Goal: Communication & Community: Ask a question

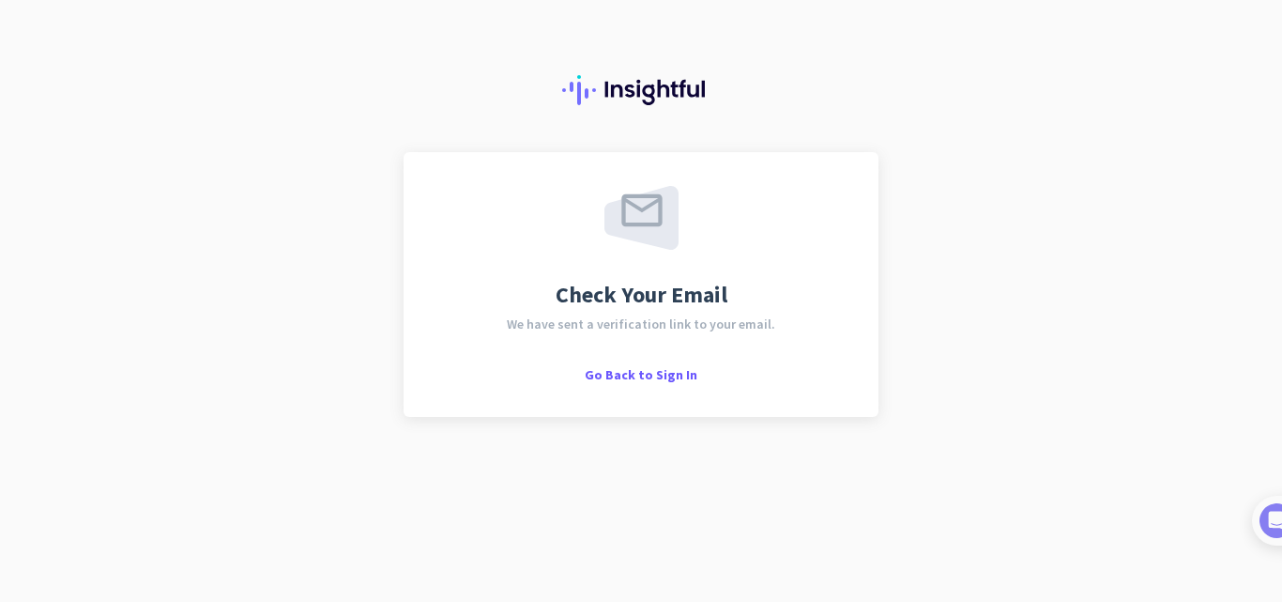
click at [1178, 251] on div "Check Your Email We have sent a verification link to your email. Go Back to Sig…" at bounding box center [641, 301] width 1282 height 602
click at [655, 328] on span "We have sent a verification link to your email." at bounding box center [641, 323] width 268 height 13
click at [654, 300] on span "Check Your Email" at bounding box center [642, 294] width 172 height 23
drag, startPoint x: 649, startPoint y: 207, endPoint x: 666, endPoint y: 157, distance: 53.4
click at [649, 206] on img at bounding box center [641, 218] width 74 height 64
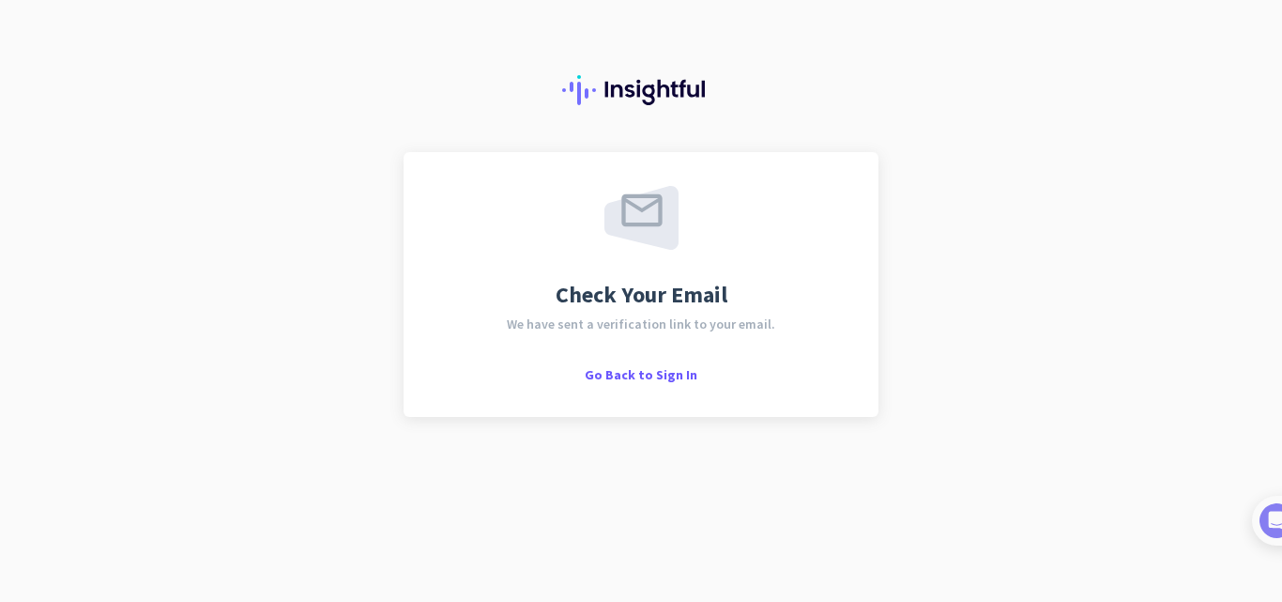
click at [637, 384] on div "Check Your Email We have sent a verification link to your email. Go Back to Sig…" at bounding box center [641, 284] width 475 height 265
click at [638, 377] on span "Go Back to Sign In" at bounding box center [641, 374] width 113 height 17
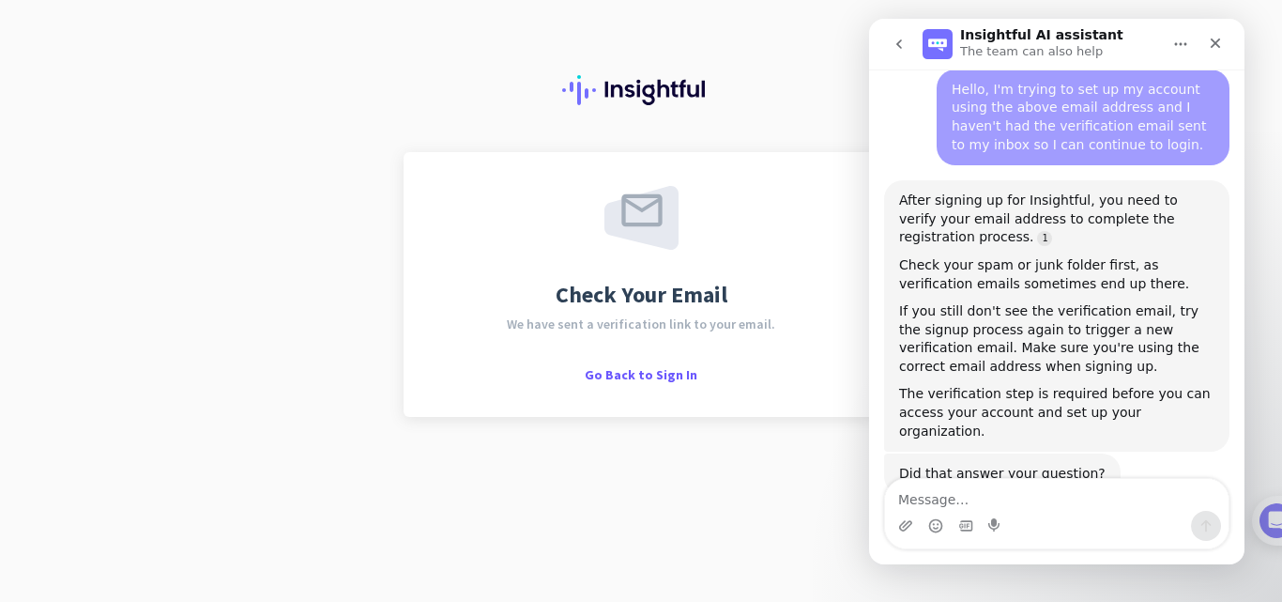
scroll to position [3, 0]
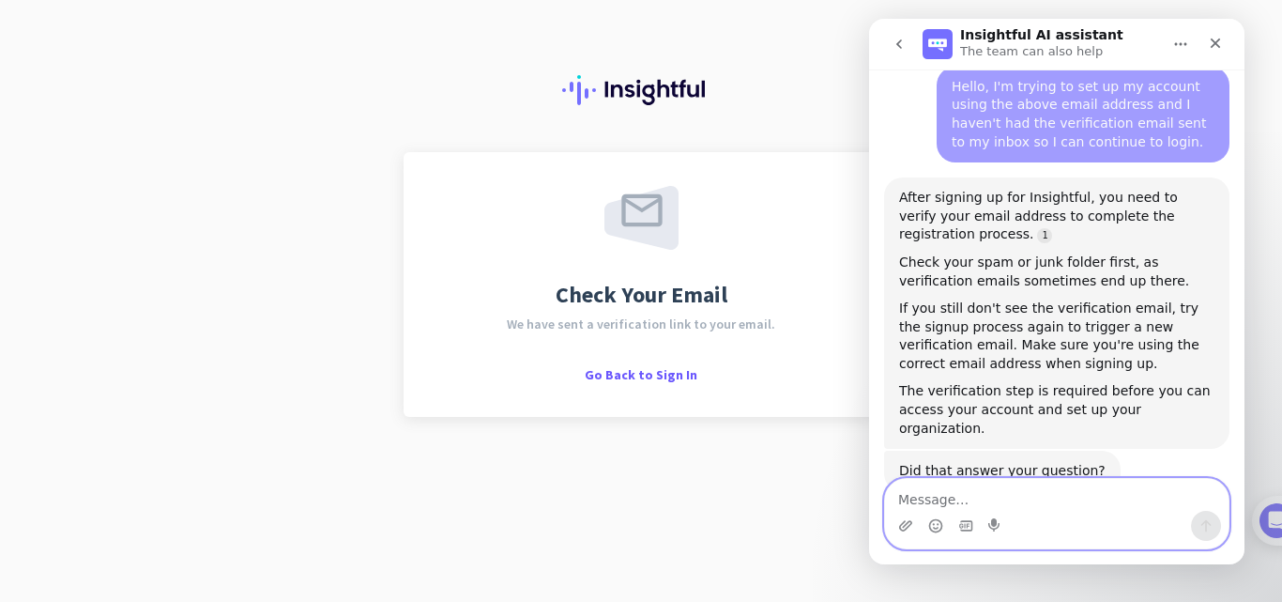
click at [975, 506] on textarea "Message…" at bounding box center [1056, 495] width 343 height 32
type textarea "How does the verification email take to arrive?"
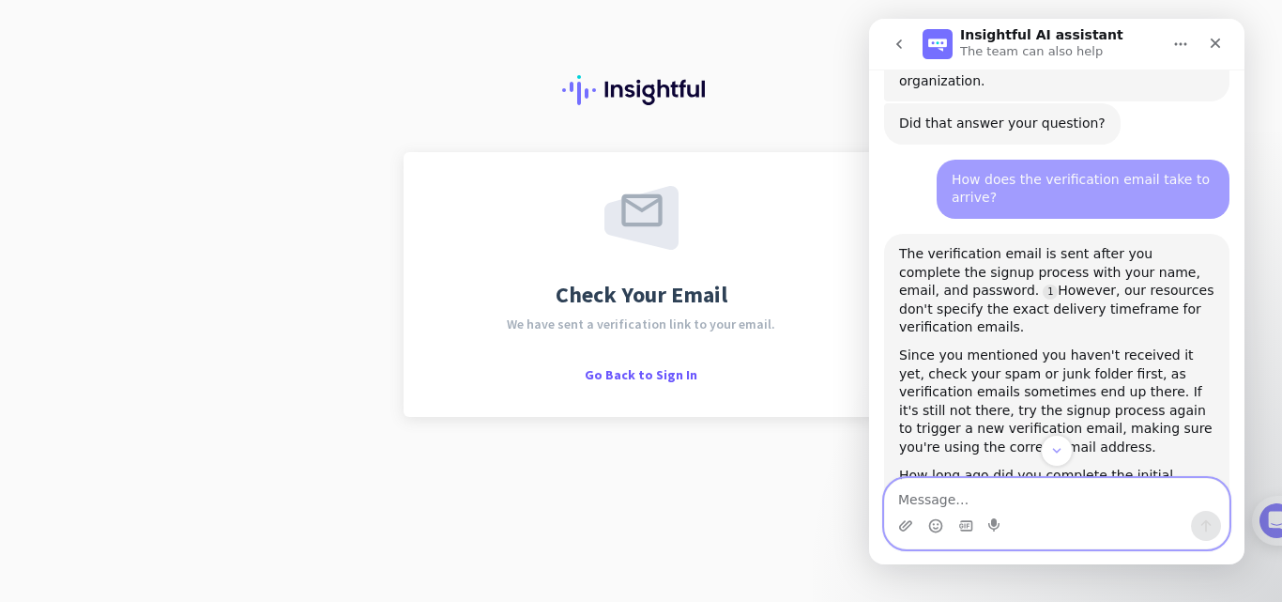
scroll to position [729, 0]
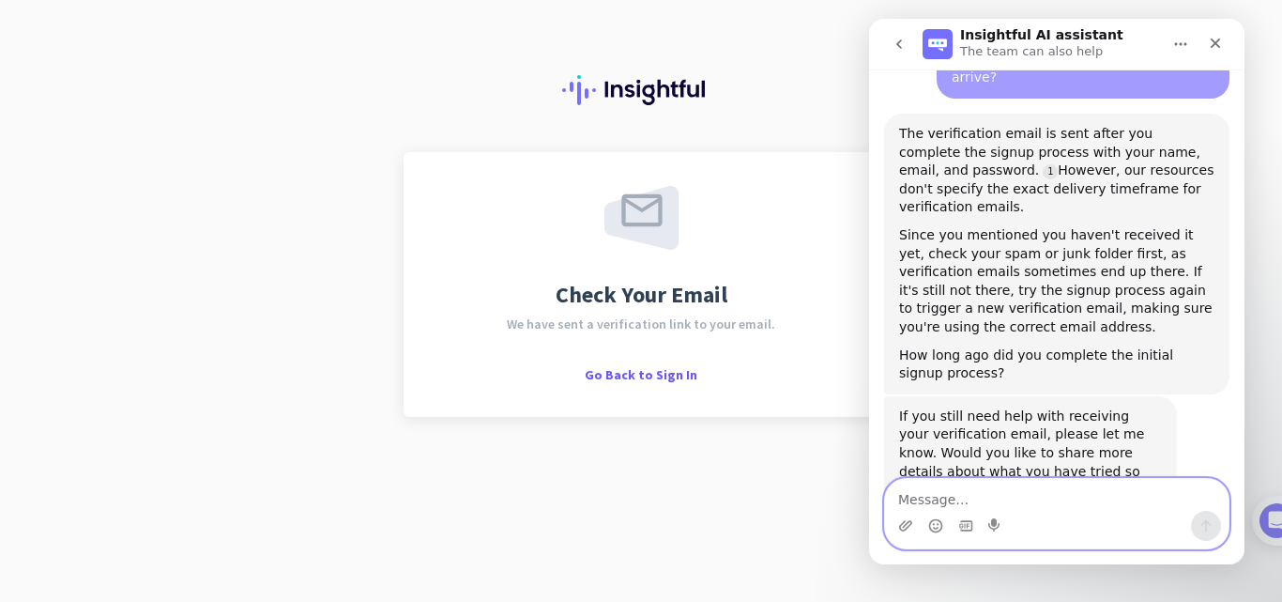
click at [1058, 490] on textarea "Message…" at bounding box center [1056, 495] width 343 height 32
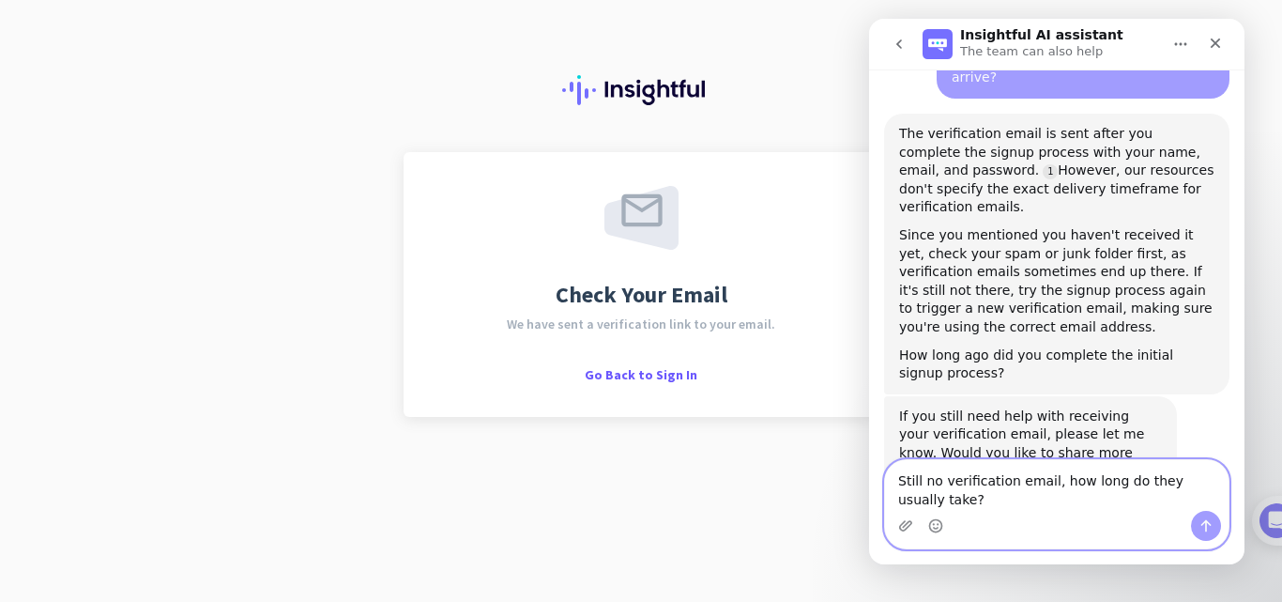
scroll to position [748, 0]
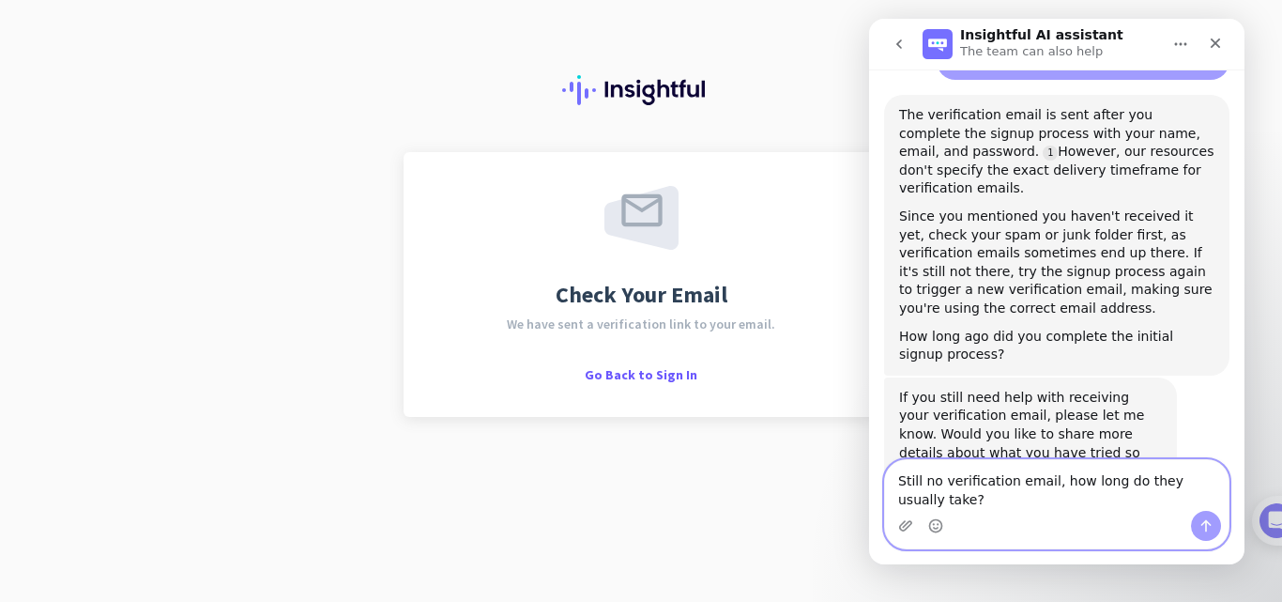
type textarea "Still no verification email, how long do they usually take?"
drag, startPoint x: 1215, startPoint y: 526, endPoint x: 1205, endPoint y: 529, distance: 10.7
click at [1214, 526] on button "Send a message…" at bounding box center [1206, 526] width 30 height 30
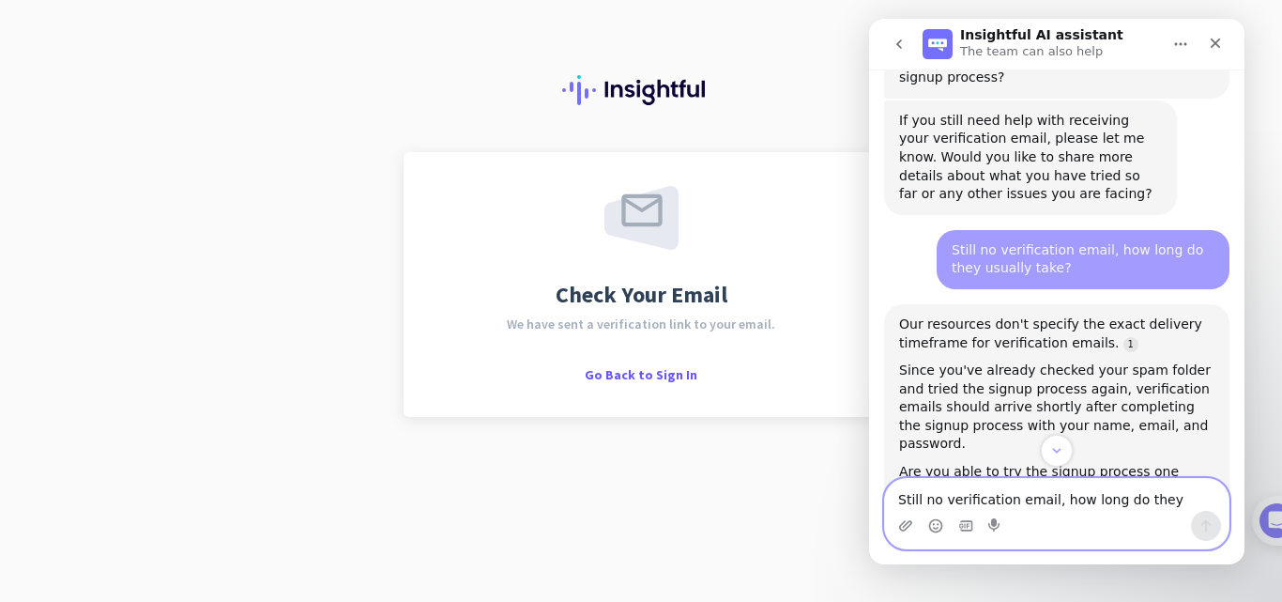
scroll to position [1119, 0]
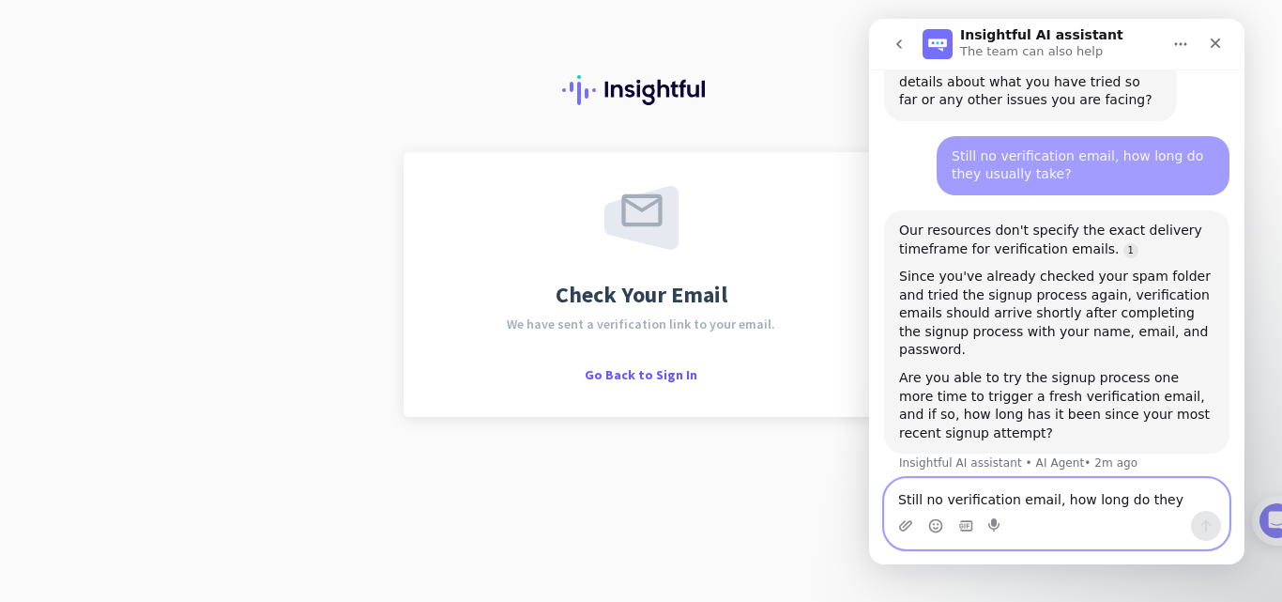
click at [972, 503] on textarea "Still no verification email, how long do they usually take?" at bounding box center [1056, 495] width 343 height 32
type textarea "Its probably been half hour or more now"
click at [1209, 526] on icon "Send a message…" at bounding box center [1205, 525] width 15 height 15
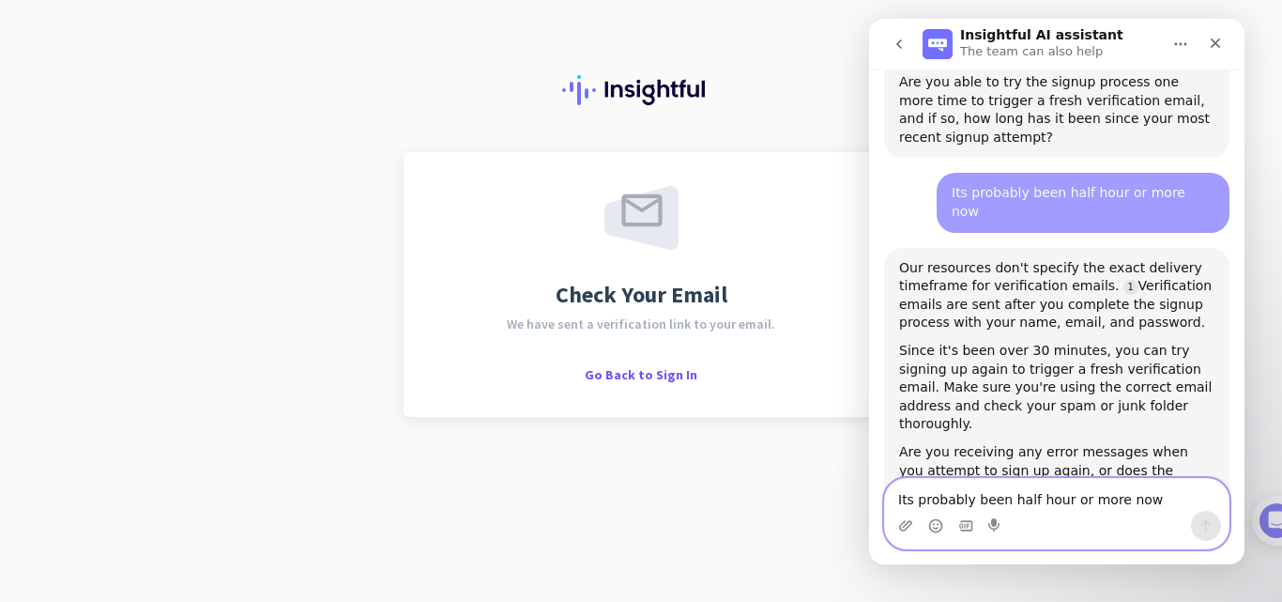
scroll to position [1414, 0]
click at [642, 377] on span "Go Back to Sign In" at bounding box center [641, 374] width 113 height 17
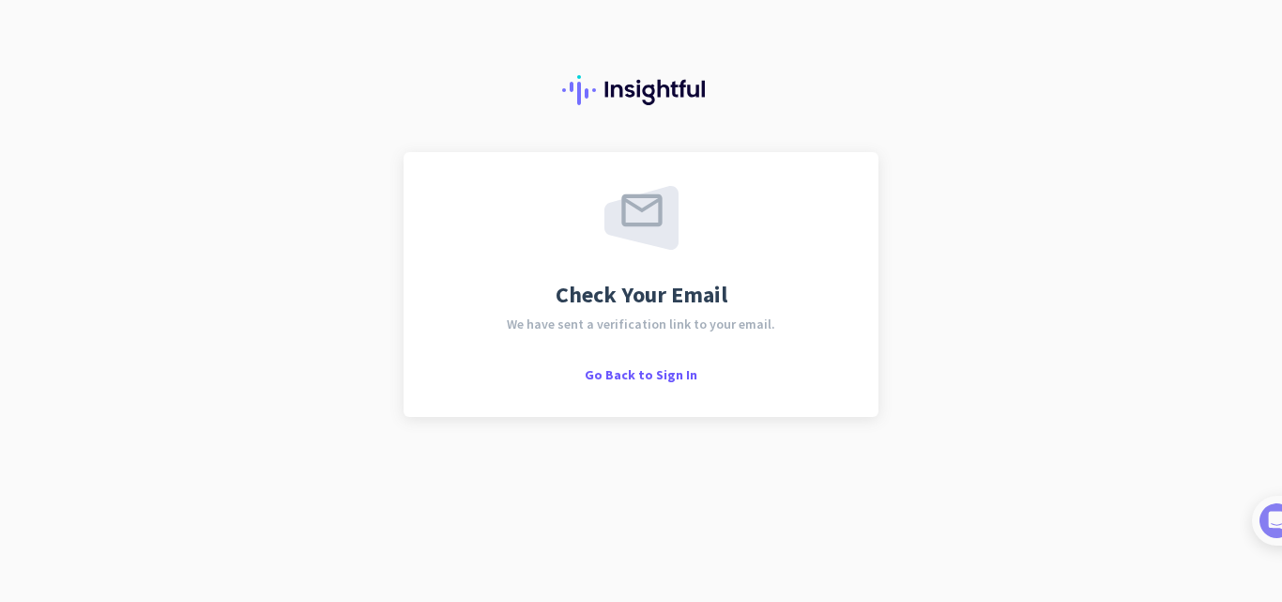
click at [1281, 531] on div at bounding box center [1277, 520] width 50 height 50
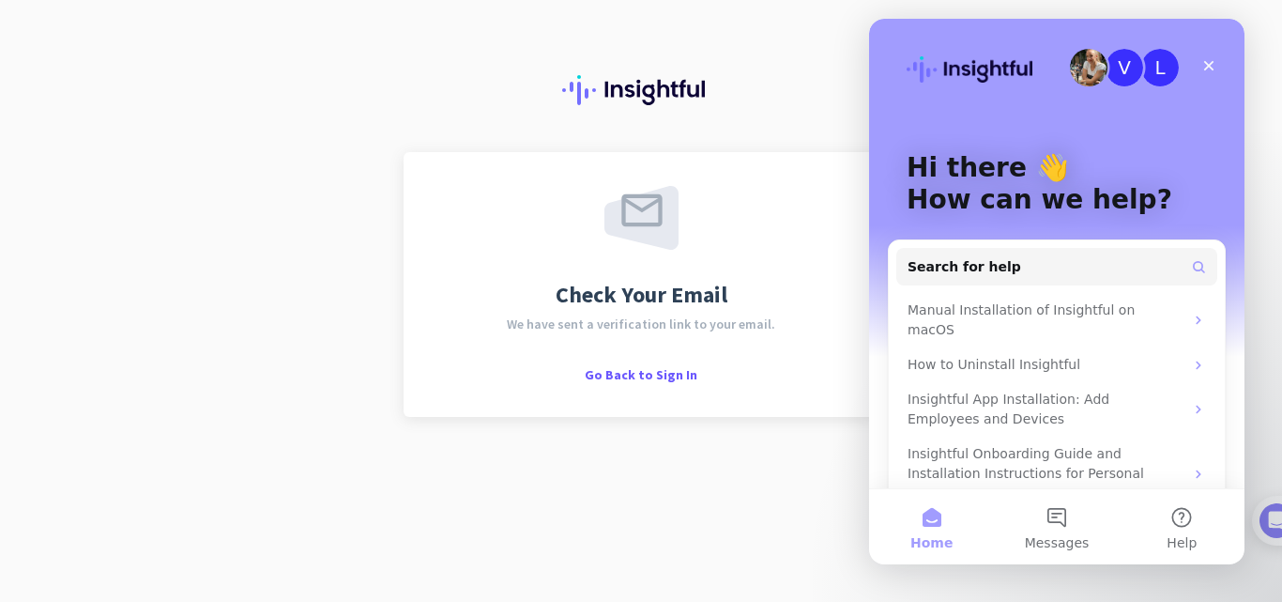
click at [1168, 526] on button "Help" at bounding box center [1182, 526] width 125 height 75
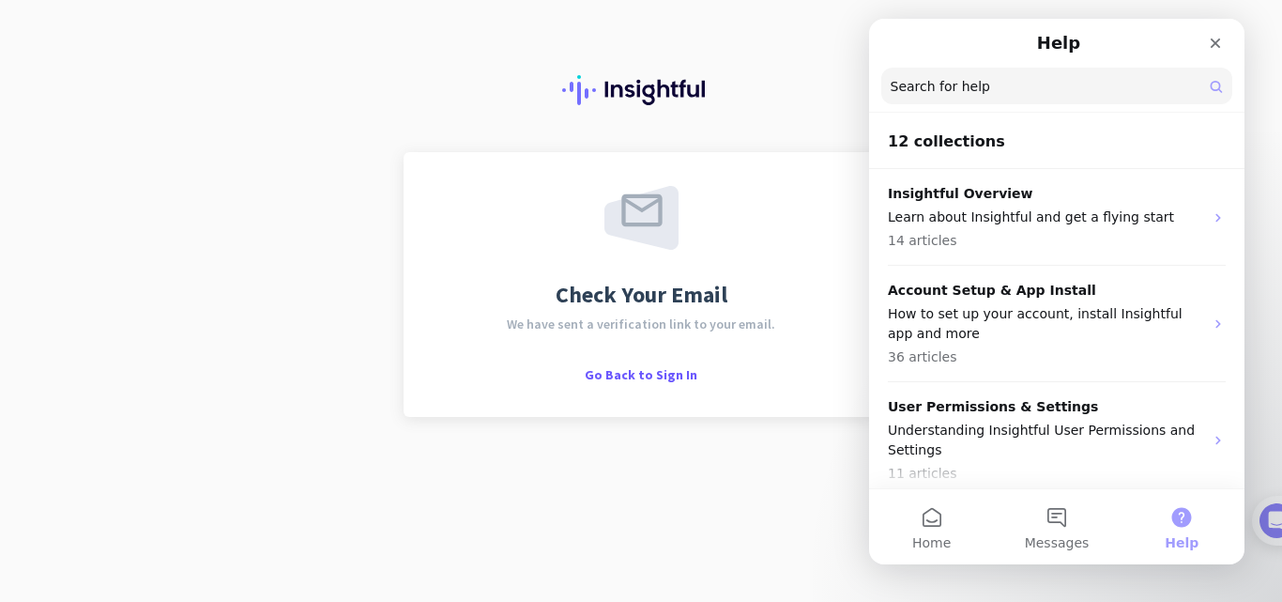
click at [1051, 530] on button "Messages" at bounding box center [1056, 526] width 125 height 75
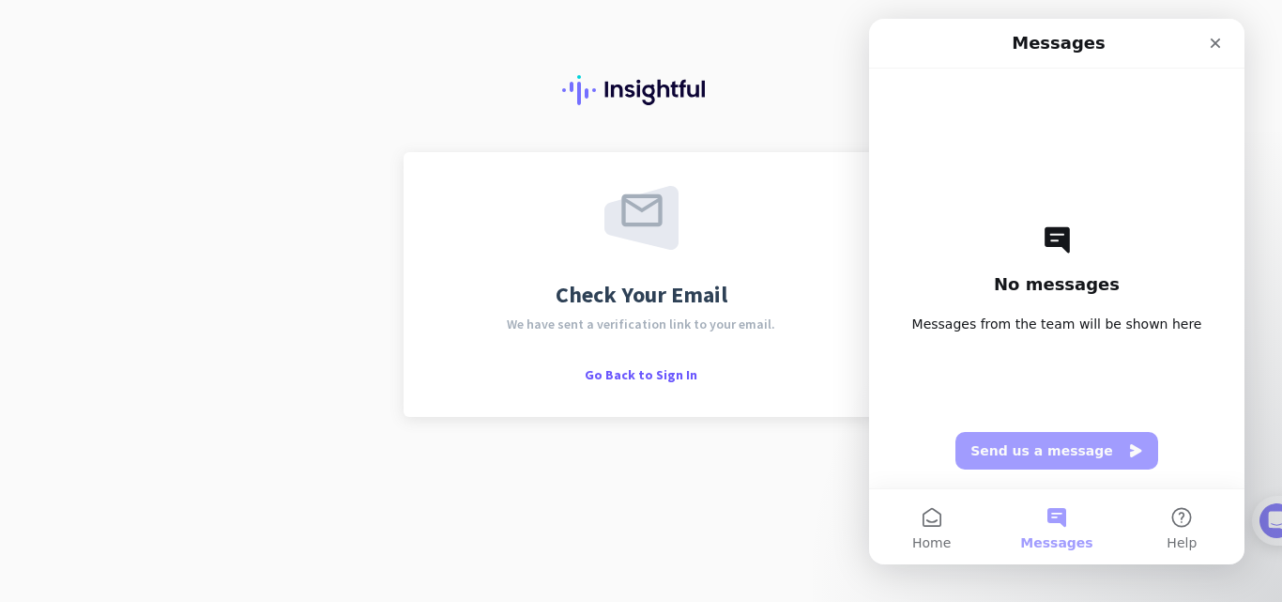
click at [1212, 57] on div "Close" at bounding box center [1215, 43] width 34 height 34
